Goal: Transaction & Acquisition: Download file/media

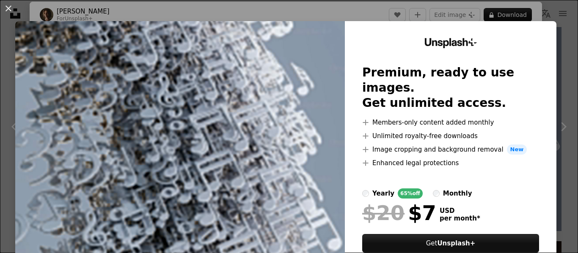
scroll to position [20, 0]
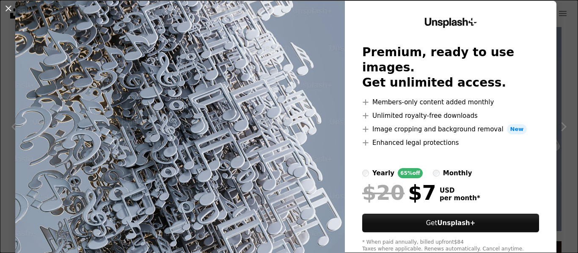
click at [287, 79] on img at bounding box center [179, 135] width 329 height 269
click at [7, 8] on button "An X shape" at bounding box center [8, 8] width 10 height 10
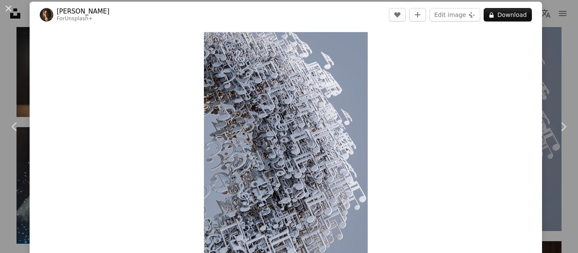
click at [14, 41] on div "An X shape Chevron left Chevron right [PERSON_NAME] For Unsplash+ A heart A plu…" at bounding box center [289, 126] width 578 height 253
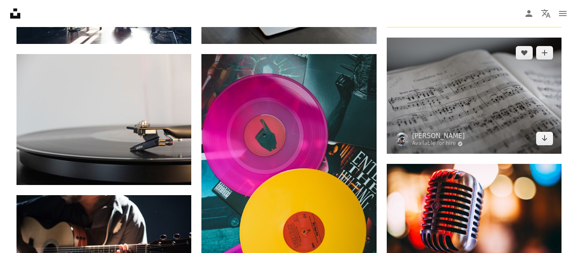
scroll to position [437, 0]
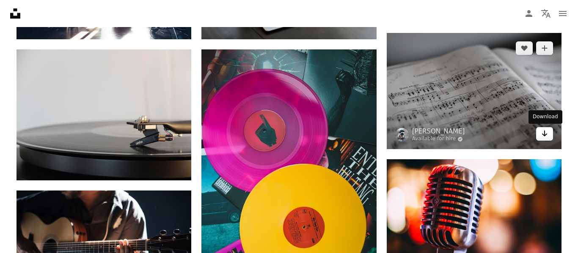
click at [548, 132] on link "Arrow pointing down" at bounding box center [544, 134] width 17 height 14
